Goal: Transaction & Acquisition: Purchase product/service

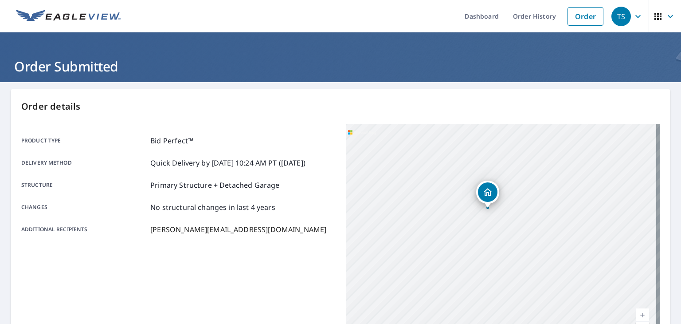
drag, startPoint x: 450, startPoint y: 199, endPoint x: 503, endPoint y: 322, distance: 134.2
click at [503, 322] on div "[STREET_ADDRESS]" at bounding box center [503, 235] width 314 height 222
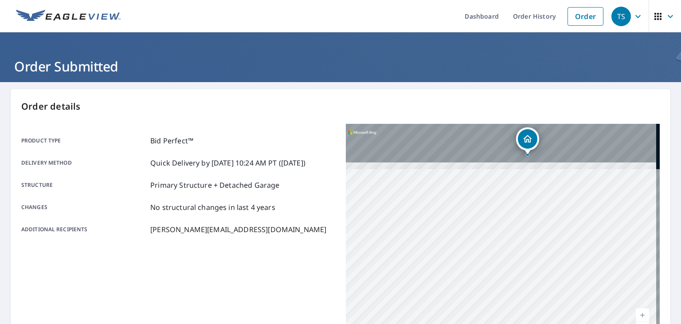
drag, startPoint x: 475, startPoint y: 223, endPoint x: 475, endPoint y: 344, distance: 120.5
click at [475, 323] on html "TS TS Dashboard Order History Order TS Order Submitted Order details Product ty…" at bounding box center [340, 162] width 681 height 324
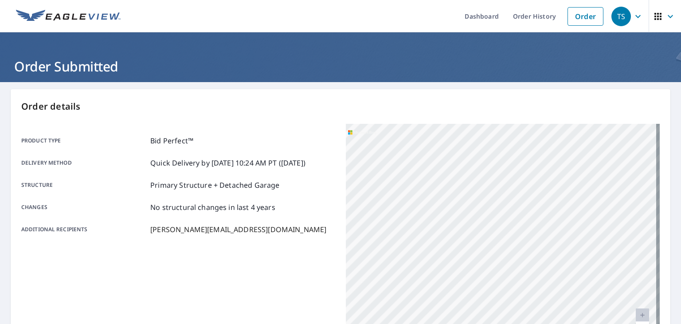
drag, startPoint x: 491, startPoint y: 183, endPoint x: 351, endPoint y: 344, distance: 212.4
click at [351, 323] on html "TS TS Dashboard Order History Order TS Order Submitted Order details Product ty…" at bounding box center [340, 162] width 681 height 324
drag, startPoint x: 450, startPoint y: 239, endPoint x: 287, endPoint y: 344, distance: 194.1
click at [287, 323] on html "TS TS Dashboard Order History Order TS Order Submitted Order details Product ty…" at bounding box center [340, 162] width 681 height 324
drag, startPoint x: 567, startPoint y: 167, endPoint x: 374, endPoint y: 339, distance: 258.7
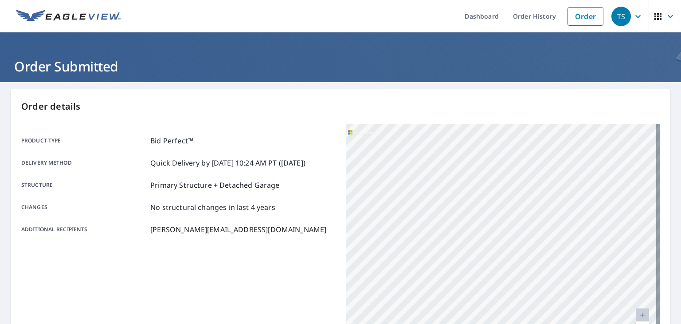
click at [374, 323] on html "TS TS Dashboard Order History Order TS Order Submitted Order details Product ty…" at bounding box center [340, 162] width 681 height 324
drag, startPoint x: 366, startPoint y: 344, endPoint x: 353, endPoint y: 344, distance: 12.9
click at [353, 323] on html "TS TS Dashboard Order History Order TS Order Submitted Order details Product ty…" at bounding box center [340, 162] width 681 height 324
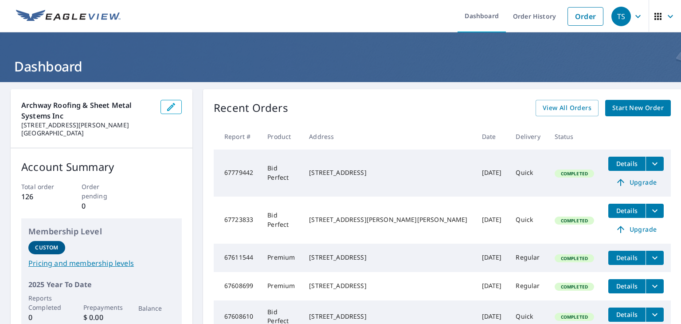
click at [613, 183] on span "Upgrade" at bounding box center [635, 182] width 45 height 11
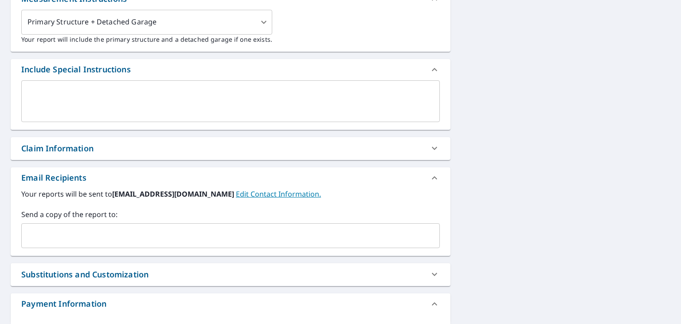
scroll to position [310, 0]
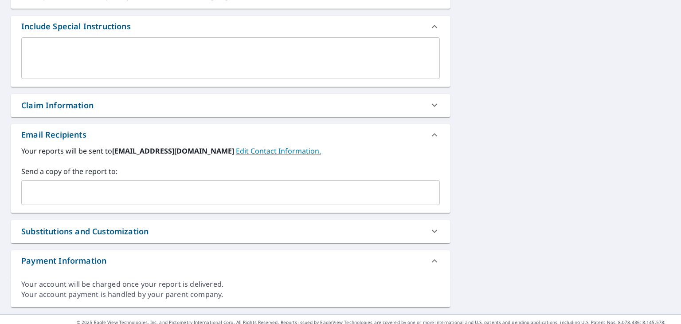
drag, startPoint x: 172, startPoint y: 189, endPoint x: 177, endPoint y: 189, distance: 4.9
click at [177, 189] on input "text" at bounding box center [223, 192] width 397 height 17
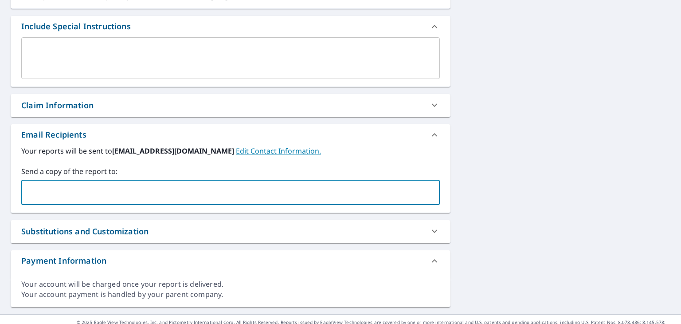
type input "[PERSON_NAME][EMAIL_ADDRESS][DOMAIN_NAME]"
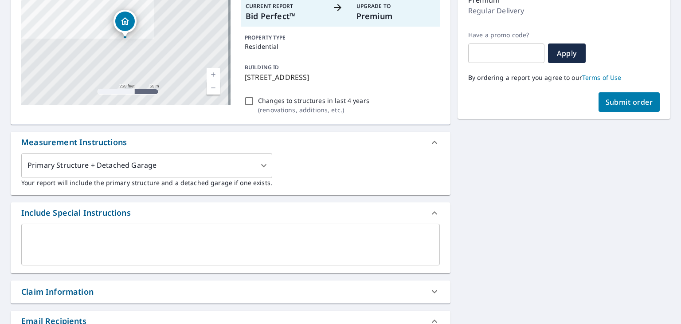
scroll to position [89, 0]
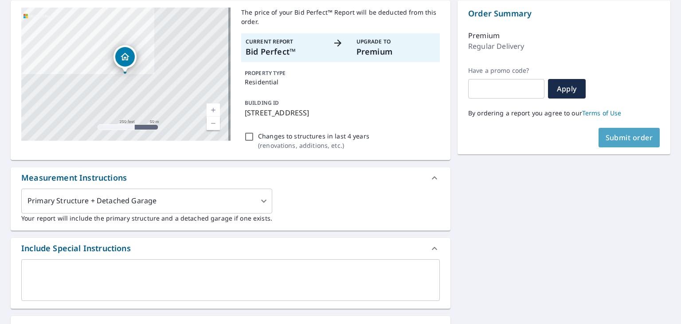
click at [621, 137] on span "Submit order" at bounding box center [628, 138] width 47 height 10
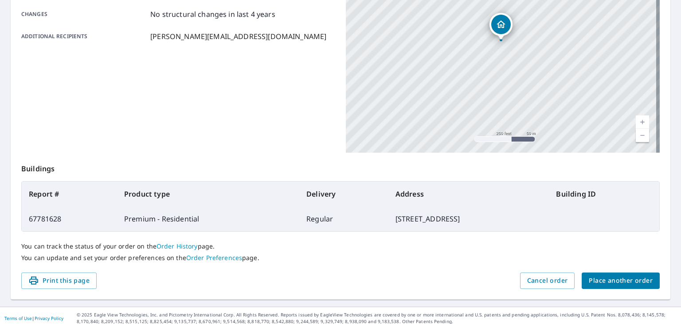
scroll to position [198, 0]
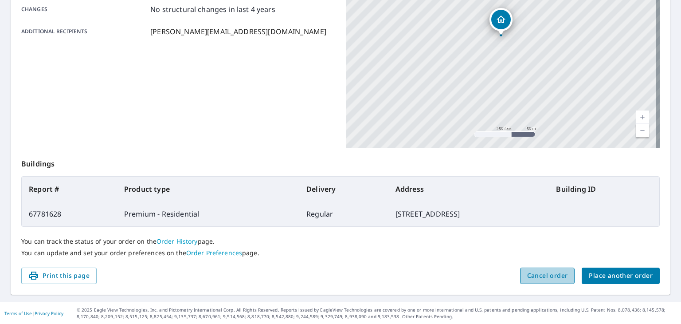
click at [550, 279] on span "Cancel order" at bounding box center [547, 275] width 41 height 11
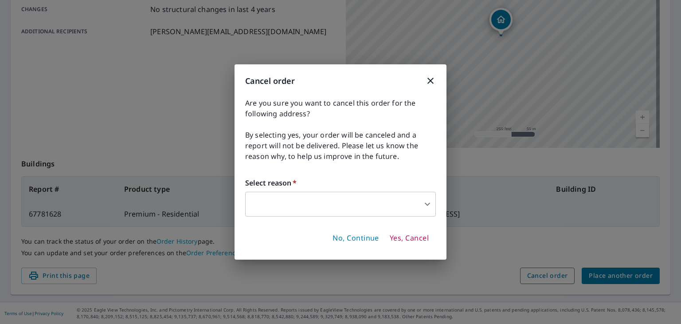
click at [550, 279] on div "Cancel order Are you sure you want to cancel this order for the following addre…" at bounding box center [340, 162] width 681 height 324
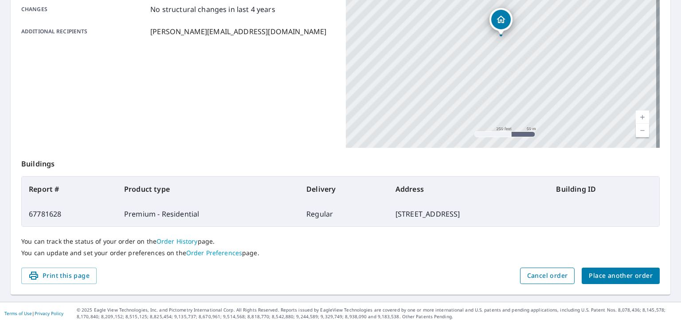
click at [535, 281] on button "Cancel order" at bounding box center [547, 275] width 55 height 16
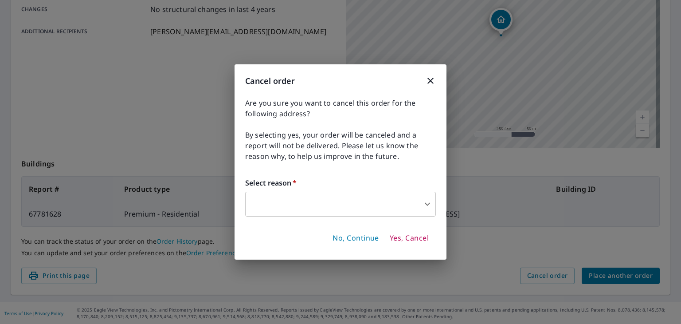
click at [430, 80] on icon "button" at bounding box center [430, 81] width 6 height 6
